Goal: Find specific page/section: Find specific page/section

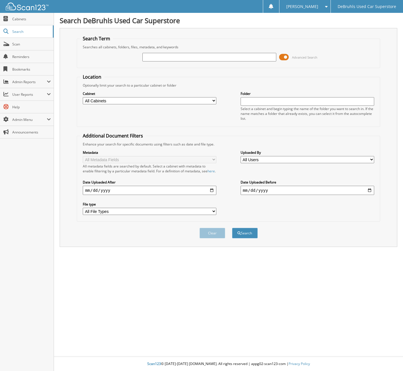
click at [156, 56] on input "text" at bounding box center [209, 57] width 134 height 9
type input "Q610229647"
click at [242, 229] on button "Search" at bounding box center [245, 233] width 26 height 11
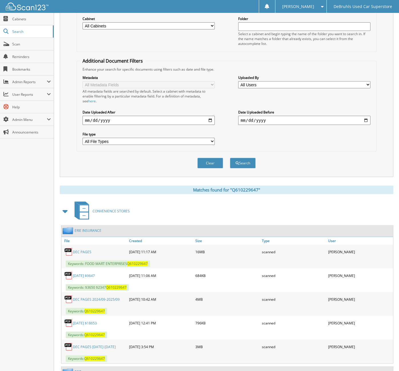
scroll to position [86, 0]
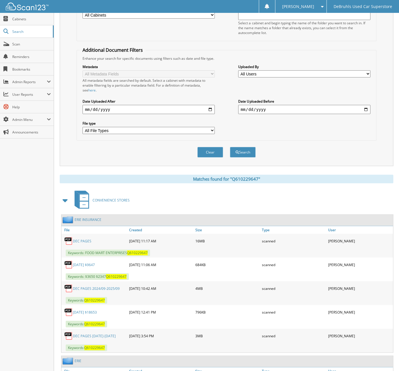
click at [87, 262] on link "[DATE] $9647" at bounding box center [84, 264] width 22 height 5
click at [87, 310] on link "[DATE] $18653" at bounding box center [85, 312] width 24 height 5
click at [323, 40] on div "Location Optionally limit your search to a particular cabinet or folder Cabinet…" at bounding box center [227, 64] width 300 height 152
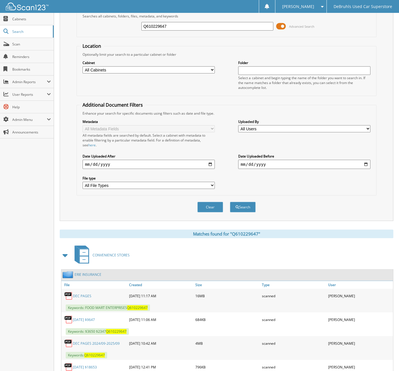
scroll to position [0, 0]
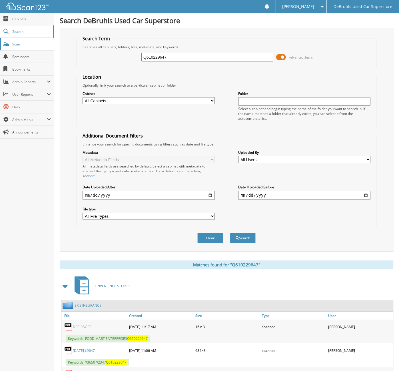
click at [32, 43] on span "Scan" at bounding box center [31, 44] width 39 height 5
